Goal: Task Accomplishment & Management: Manage account settings

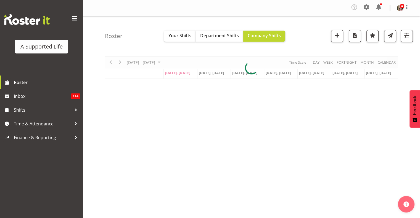
click at [109, 63] on div at bounding box center [251, 67] width 293 height 23
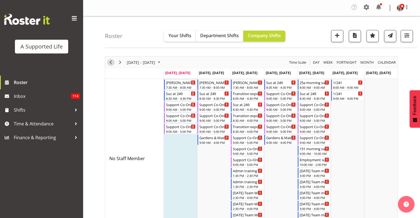
click at [108, 59] on span "Previous" at bounding box center [110, 62] width 7 height 7
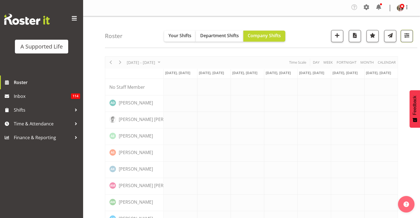
click at [408, 39] on button "button" at bounding box center [406, 36] width 12 height 12
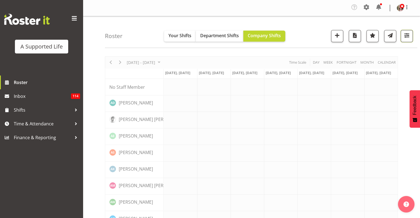
click at [404, 36] on span "button" at bounding box center [406, 35] width 7 height 7
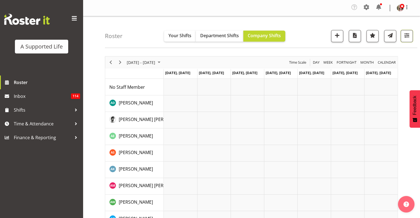
click at [404, 34] on span "button" at bounding box center [406, 35] width 7 height 7
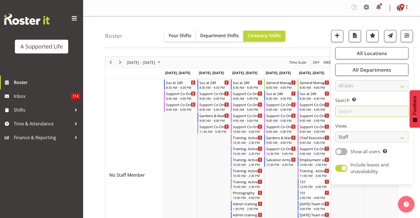
click at [361, 111] on input "text" at bounding box center [371, 111] width 73 height 11
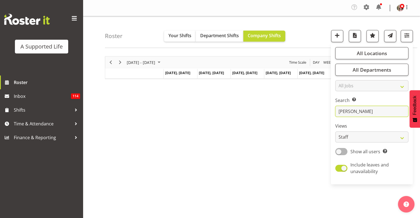
type input "[PERSON_NAME]"
click at [372, 195] on div "[DATE] - [DATE] [DATE] Day Week Fortnight Month calendar Month Agenda Time Scal…" at bounding box center [262, 162] width 315 height 221
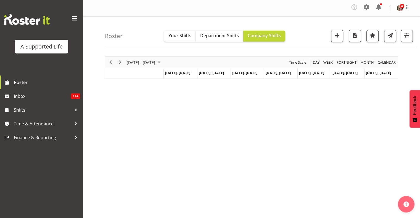
click at [397, 37] on div at bounding box center [404, 36] width 17 height 12
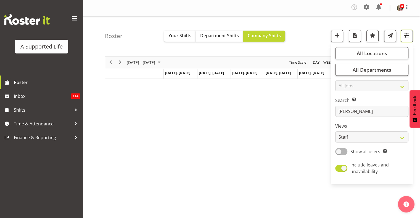
click at [408, 31] on button "button" at bounding box center [406, 36] width 12 height 12
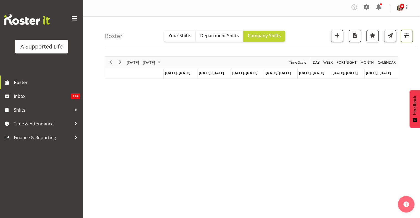
click at [403, 38] on span "button" at bounding box center [406, 35] width 7 height 7
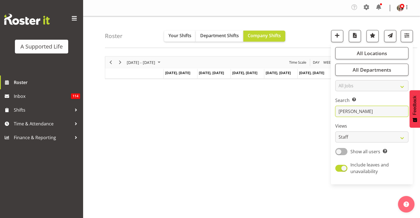
drag, startPoint x: 360, startPoint y: 113, endPoint x: 285, endPoint y: 117, distance: 75.2
click at [285, 117] on div "Roster Your Shifts Department Shifts Company Shifts All Locations Clear [STREET…" at bounding box center [251, 144] width 337 height 257
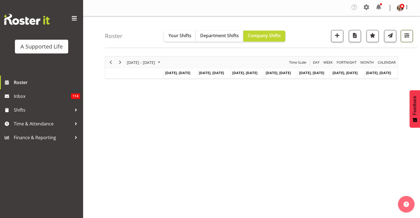
click at [403, 35] on span "button" at bounding box center [406, 35] width 7 height 7
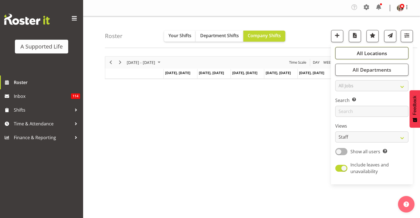
click at [375, 53] on span "All Locations" at bounding box center [371, 53] width 30 height 7
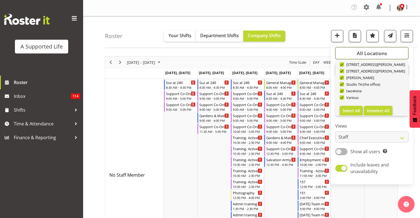
scroll to position [185, 0]
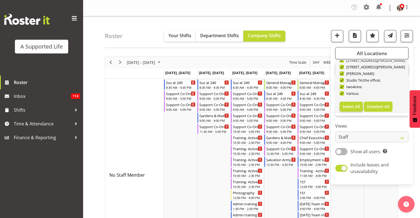
click at [374, 107] on span "Deselect All" at bounding box center [378, 106] width 22 height 5
checkbox input "false"
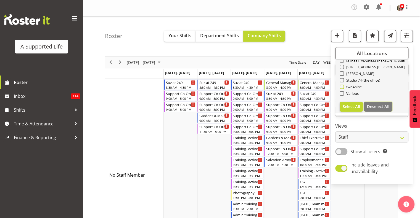
checkbox input "false"
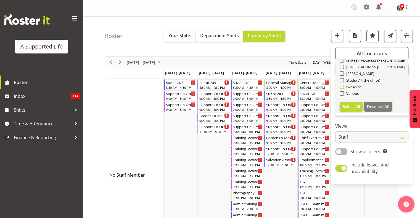
checkbox input "false"
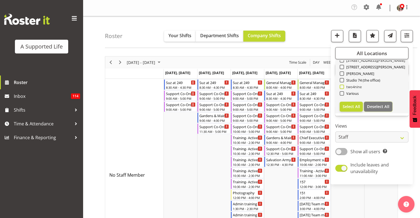
checkbox input "false"
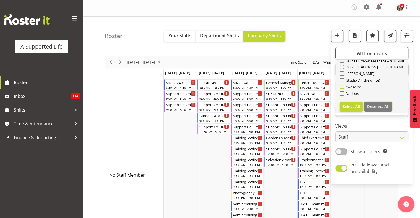
checkbox input "false"
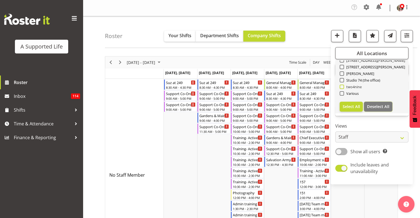
checkbox input "false"
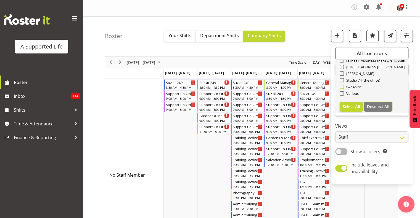
checkbox input "false"
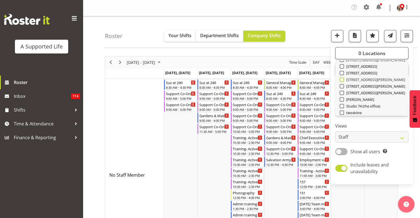
scroll to position [158, 0]
click at [341, 84] on div "[STREET_ADDRESS][PERSON_NAME]" at bounding box center [371, 82] width 65 height 7
click at [340, 80] on span at bounding box center [341, 81] width 4 height 4
click at [340, 80] on input "[STREET_ADDRESS][PERSON_NAME]" at bounding box center [341, 82] width 4 height 4
checkbox input "true"
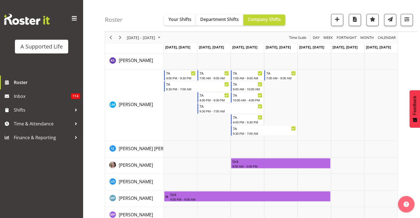
scroll to position [923, 0]
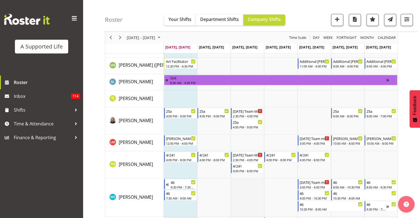
scroll to position [3057, 0]
